Goal: Navigation & Orientation: Find specific page/section

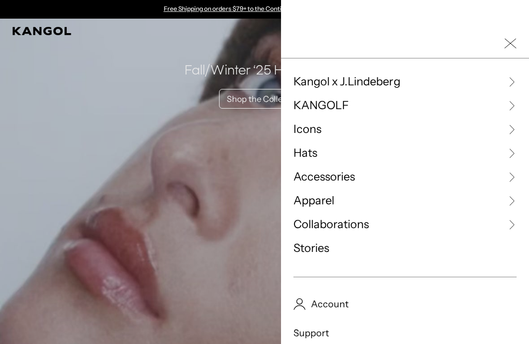
click at [306, 151] on span "Hats" at bounding box center [306, 153] width 24 height 16
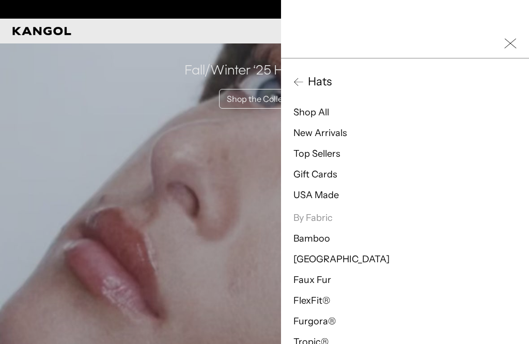
scroll to position [0, 213]
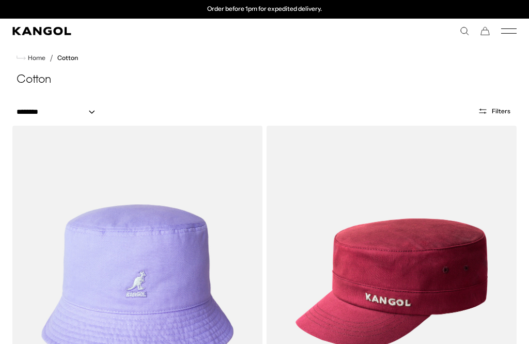
click at [489, 108] on button "Filters" at bounding box center [494, 110] width 45 height 9
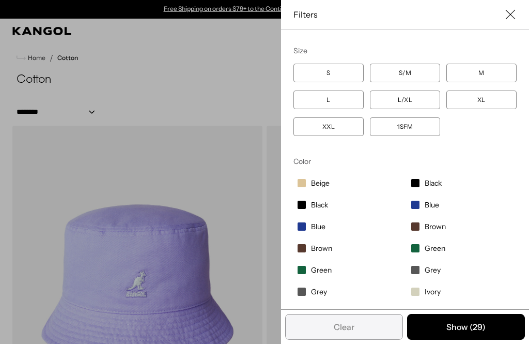
click at [237, 80] on div "Close filters list" at bounding box center [264, 172] width 529 height 344
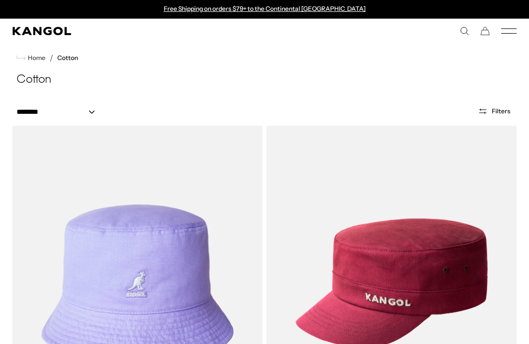
click at [95, 113] on div "Close filters list" at bounding box center [264, 172] width 529 height 344
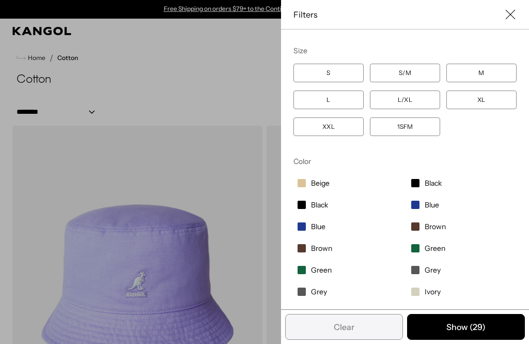
click at [517, 9] on div "Filters" at bounding box center [405, 14] width 248 height 29
click at [519, 10] on div "Filters" at bounding box center [405, 14] width 248 height 29
click at [515, 14] on icon "Close filter list" at bounding box center [510, 14] width 10 height 10
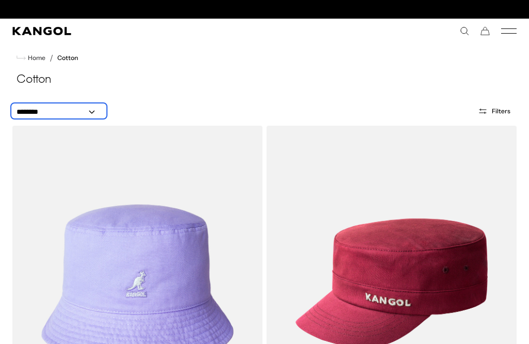
click at [83, 115] on select "**********" at bounding box center [58, 111] width 93 height 11
click at [95, 109] on select "**********" at bounding box center [58, 111] width 93 height 11
click at [515, 28] on icon "Mobile Menu" at bounding box center [509, 30] width 16 height 9
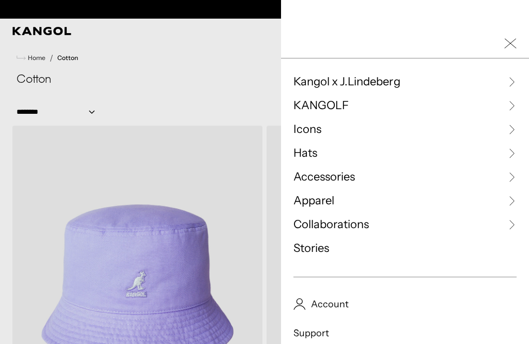
scroll to position [0, 0]
click at [322, 147] on link "Hats" at bounding box center [405, 153] width 223 height 16
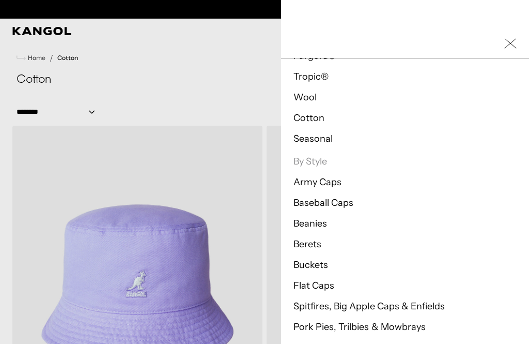
scroll to position [0, 213]
click at [327, 179] on link "Army Caps" at bounding box center [318, 181] width 48 height 11
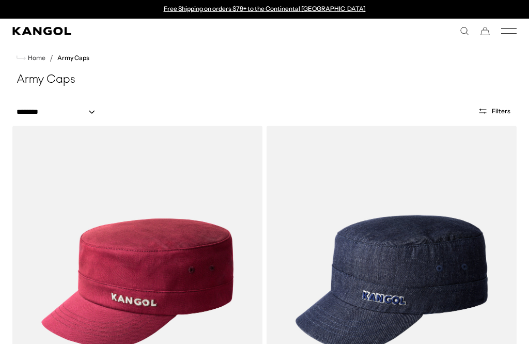
click at [508, 31] on icon "Mobile Menu" at bounding box center [509, 30] width 16 height 9
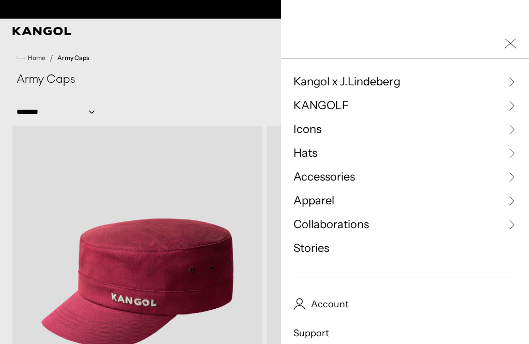
scroll to position [0, 213]
click at [311, 153] on span "Hats" at bounding box center [306, 153] width 24 height 16
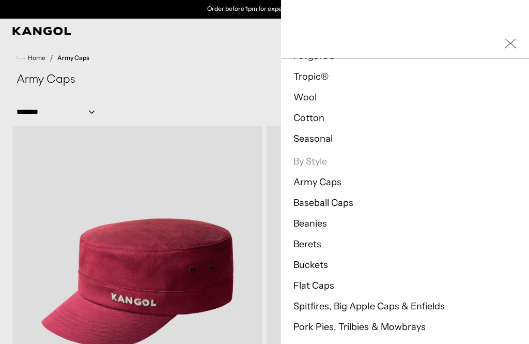
click at [315, 288] on link "Flat Caps" at bounding box center [314, 285] width 41 height 11
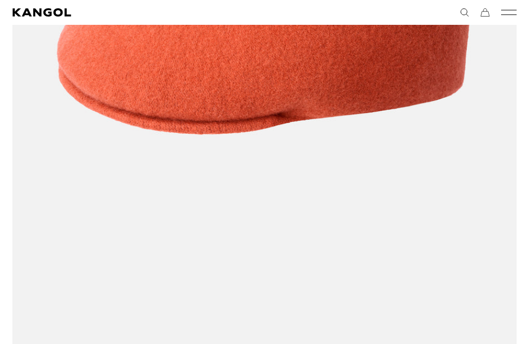
scroll to position [1056, 0]
